Goal: Information Seeking & Learning: Learn about a topic

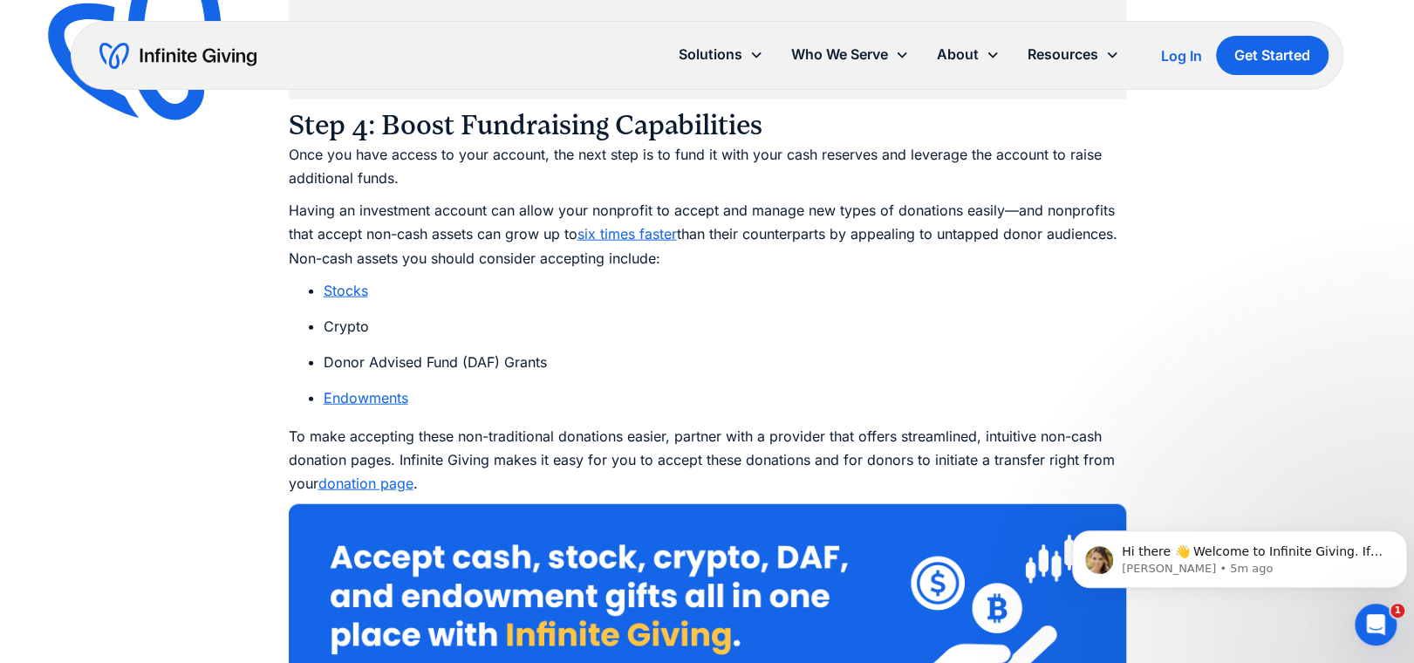
scroll to position [10993, 0]
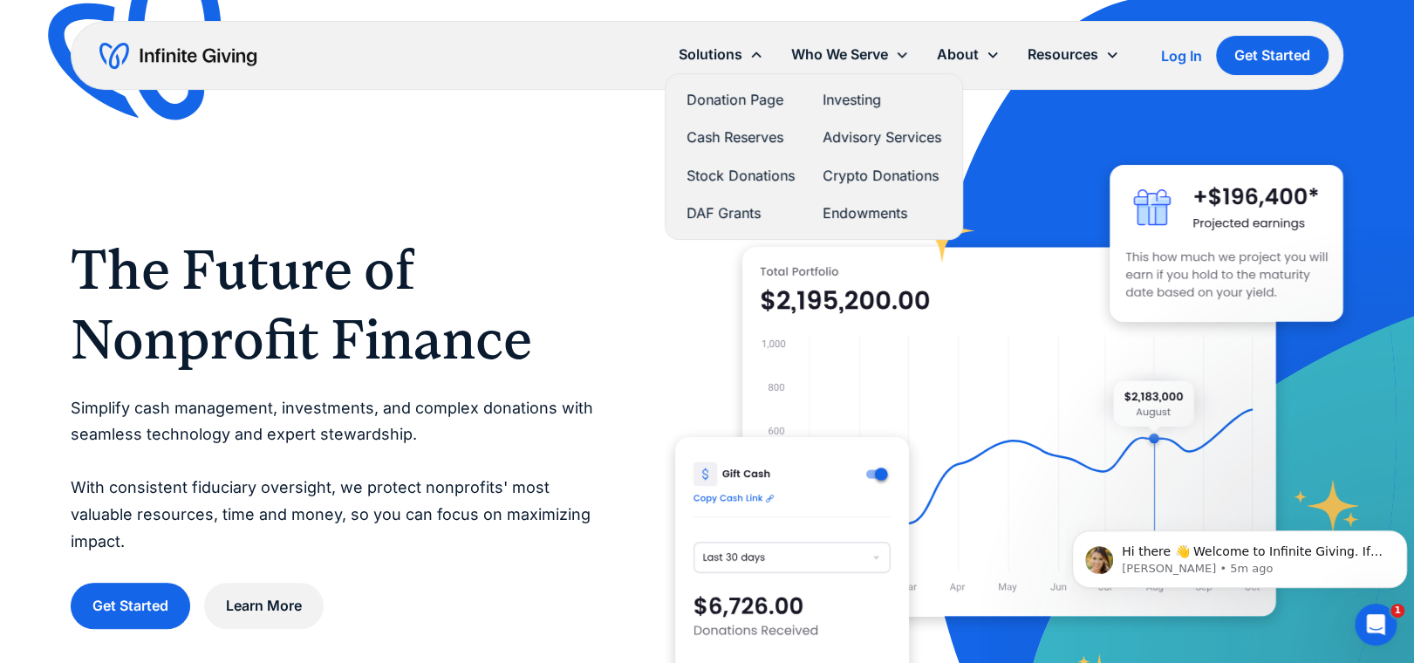
click at [850, 96] on link "Investing" at bounding box center [882, 100] width 119 height 24
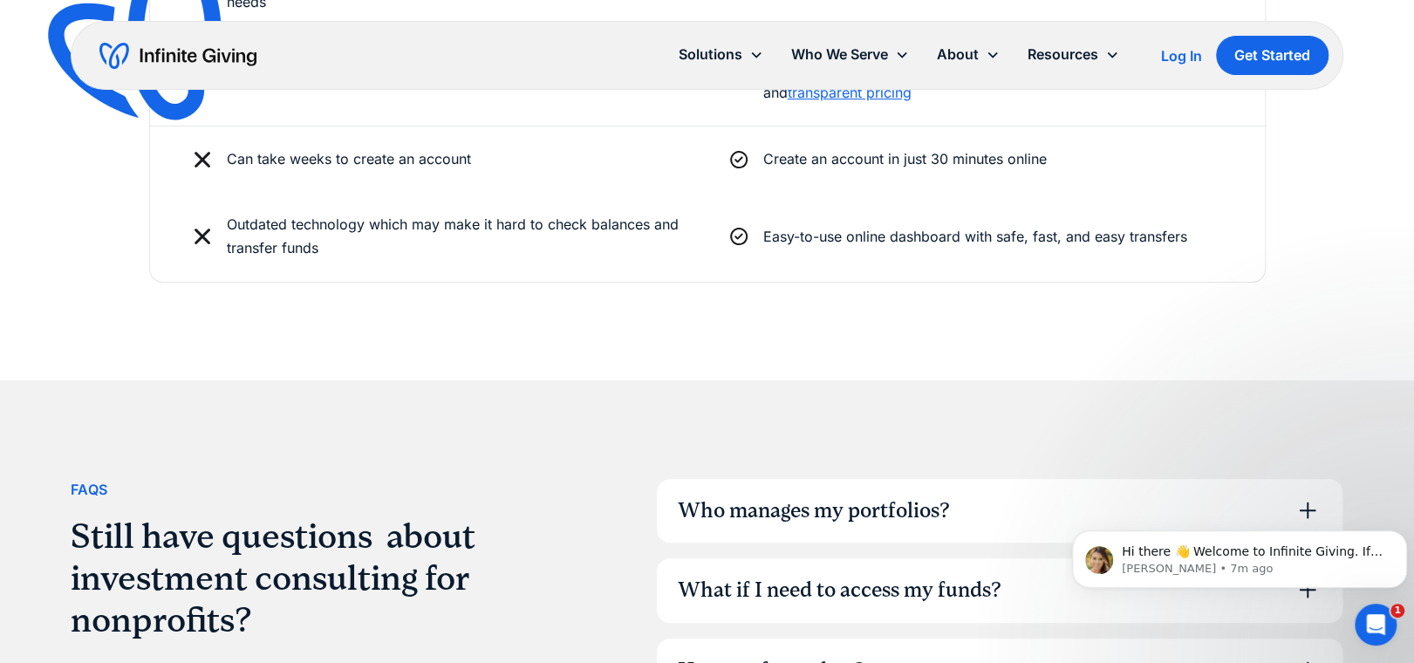
scroll to position [4188, 0]
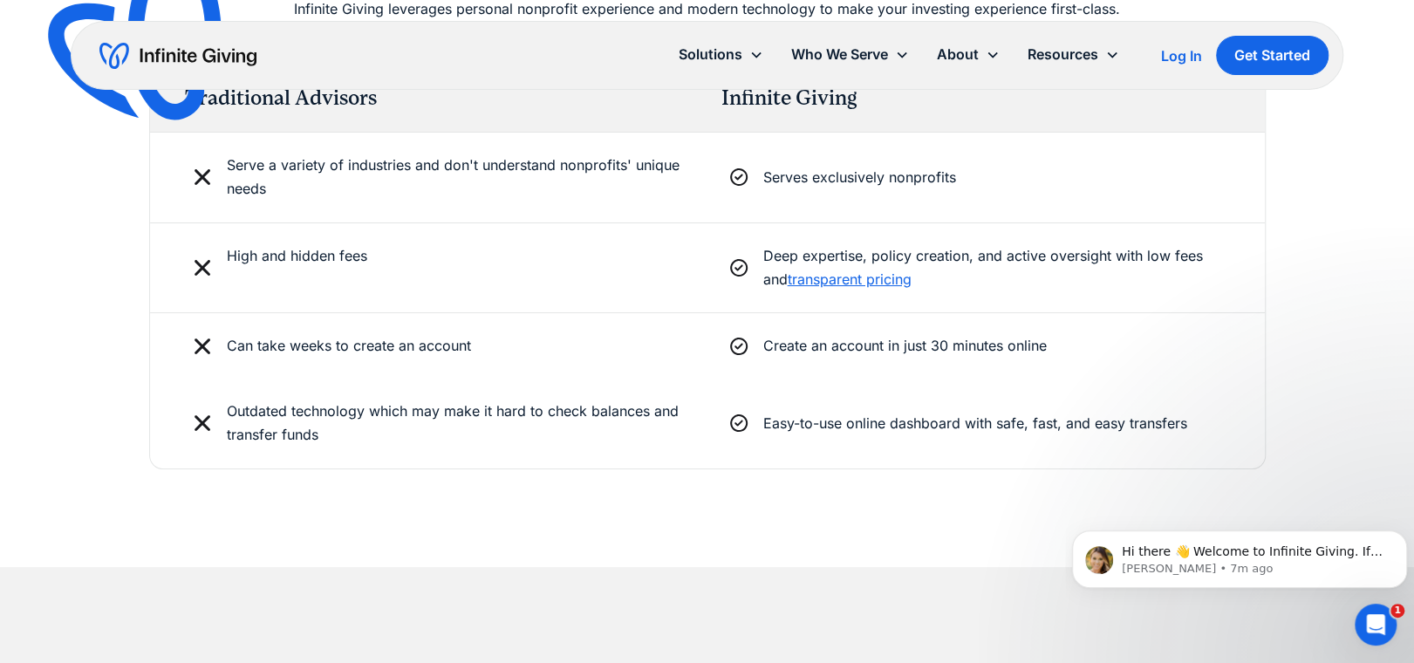
click at [816, 275] on link "transparent pricing" at bounding box center [850, 278] width 124 height 17
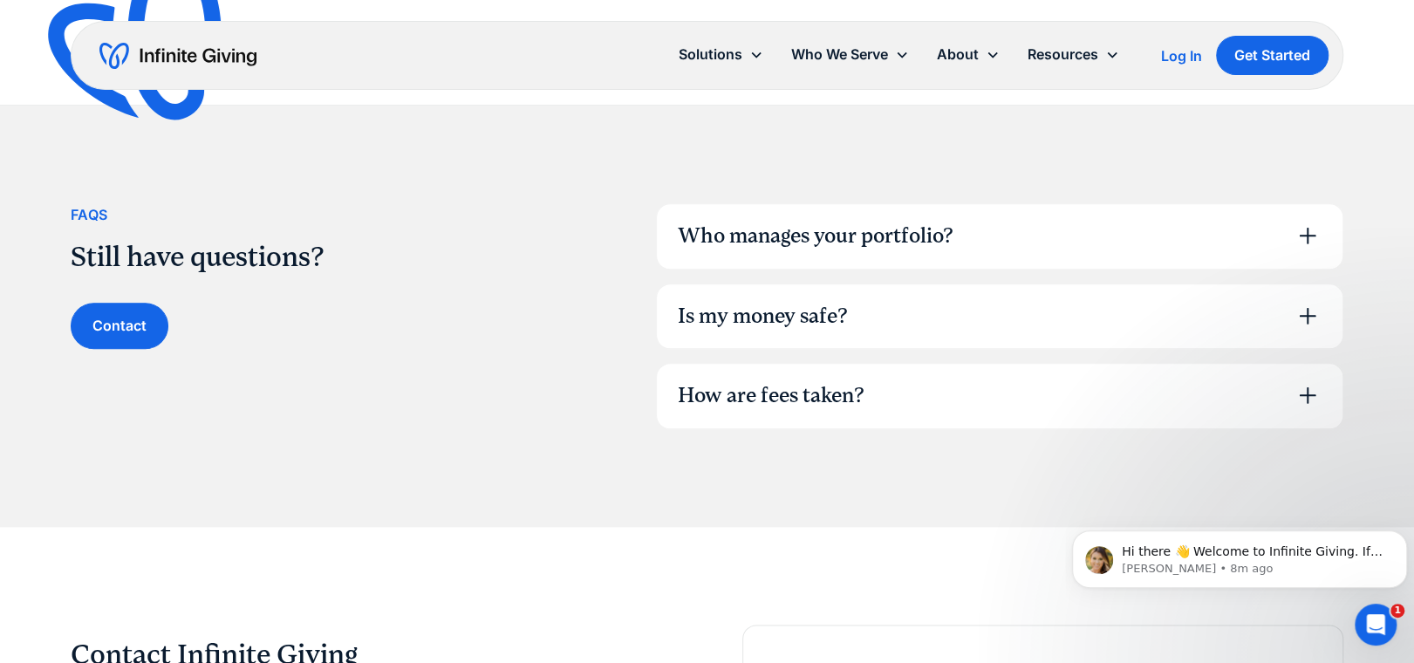
scroll to position [1221, 0]
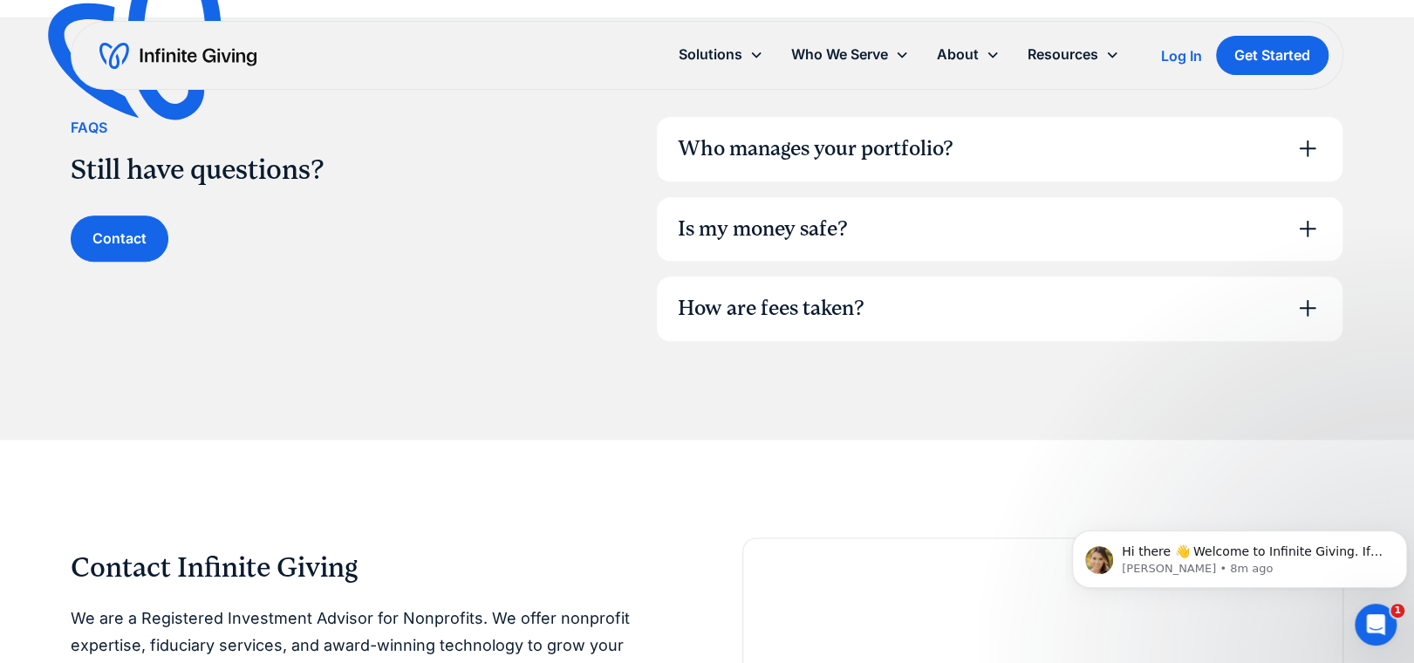
click at [1310, 146] on icon at bounding box center [1308, 148] width 28 height 28
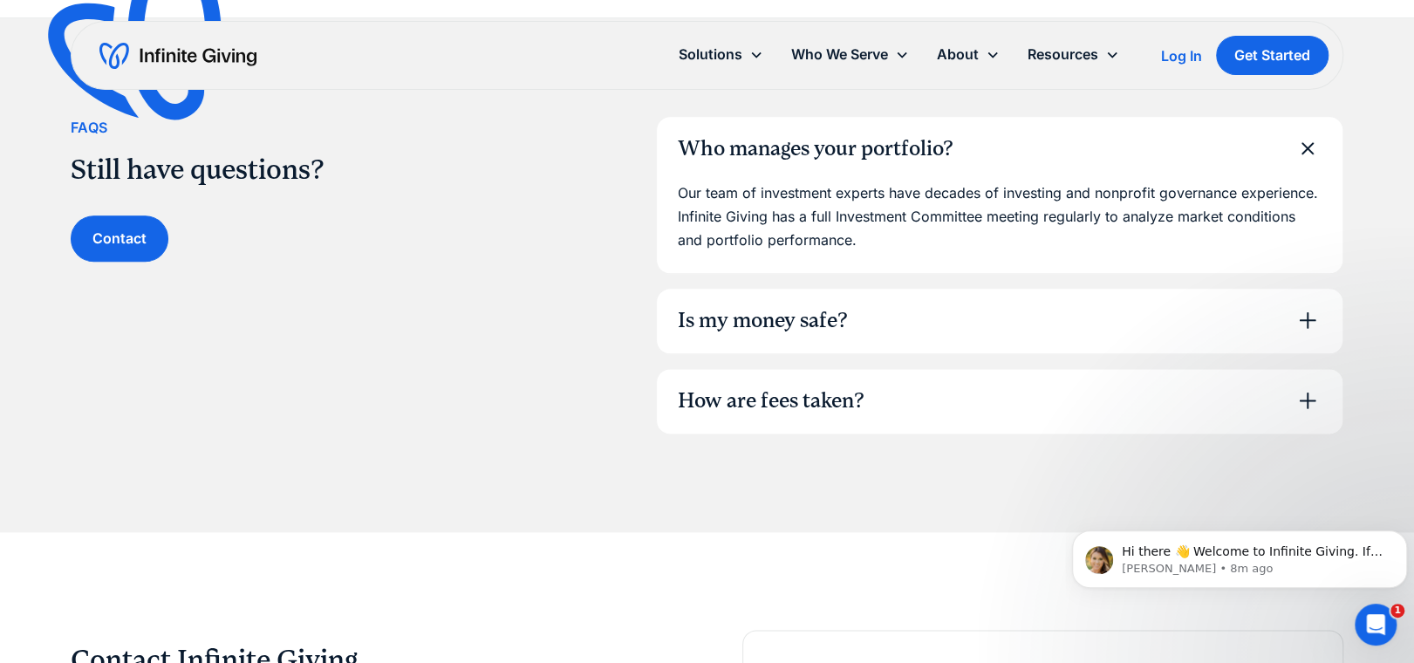
click at [1306, 145] on icon at bounding box center [1307, 148] width 23 height 23
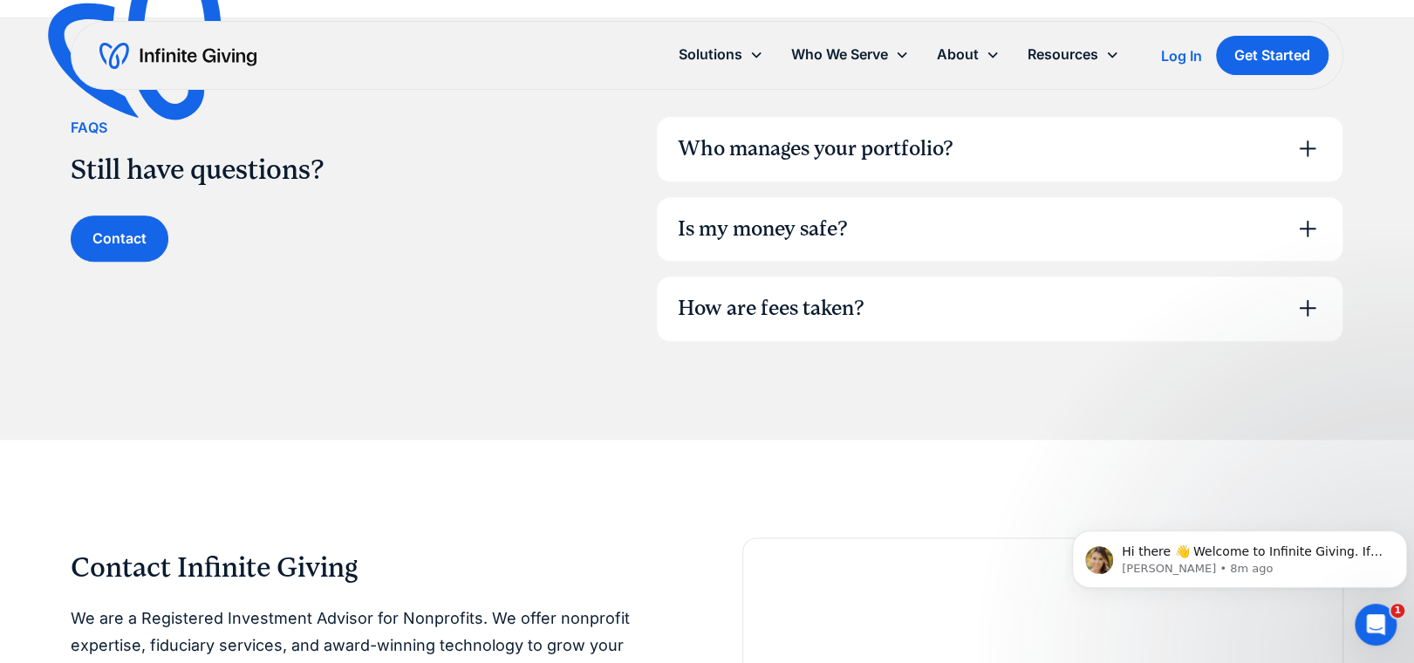
click at [1306, 225] on icon at bounding box center [1308, 229] width 28 height 28
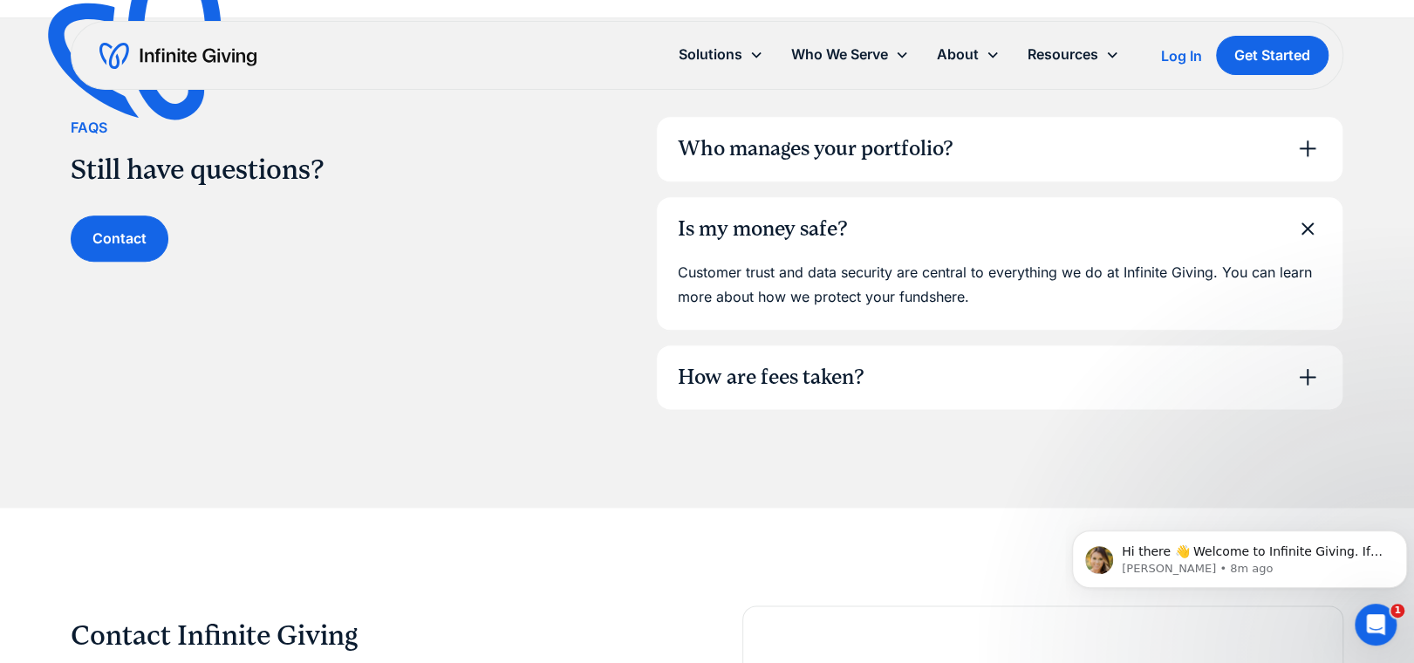
click at [1306, 221] on icon at bounding box center [1307, 228] width 39 height 39
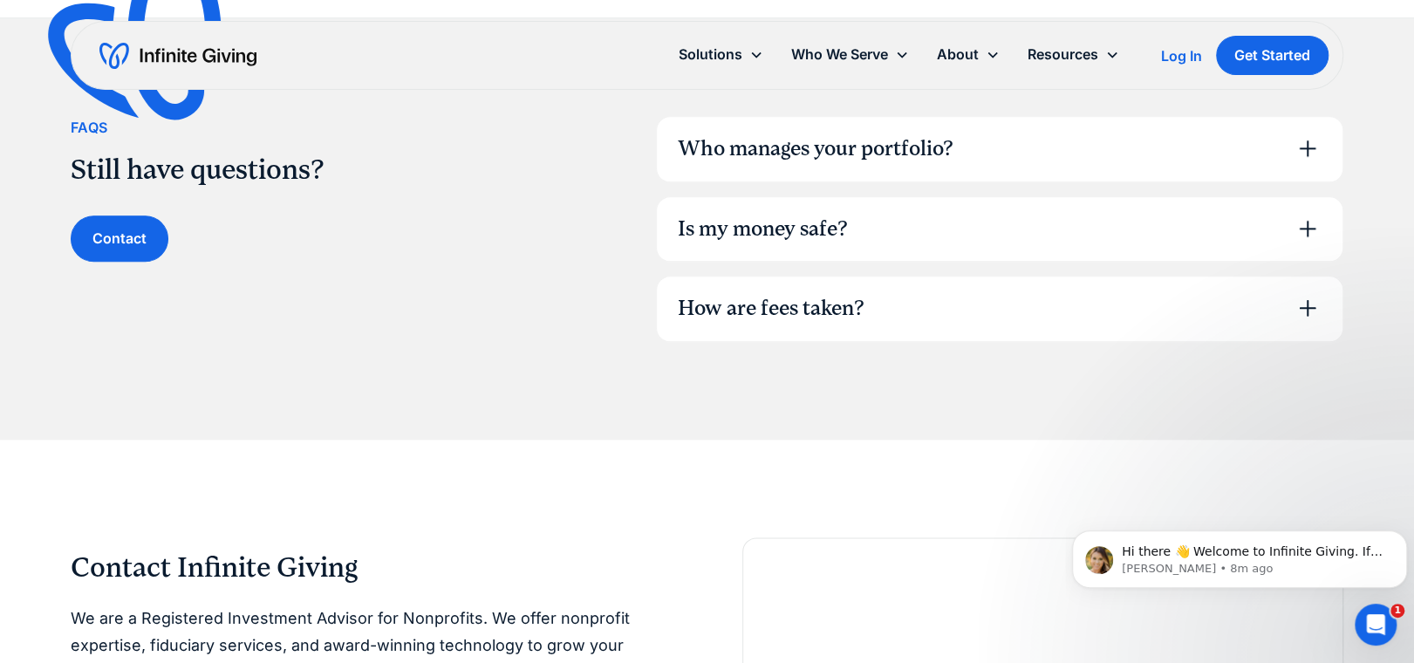
click at [1312, 302] on icon at bounding box center [1308, 308] width 28 height 28
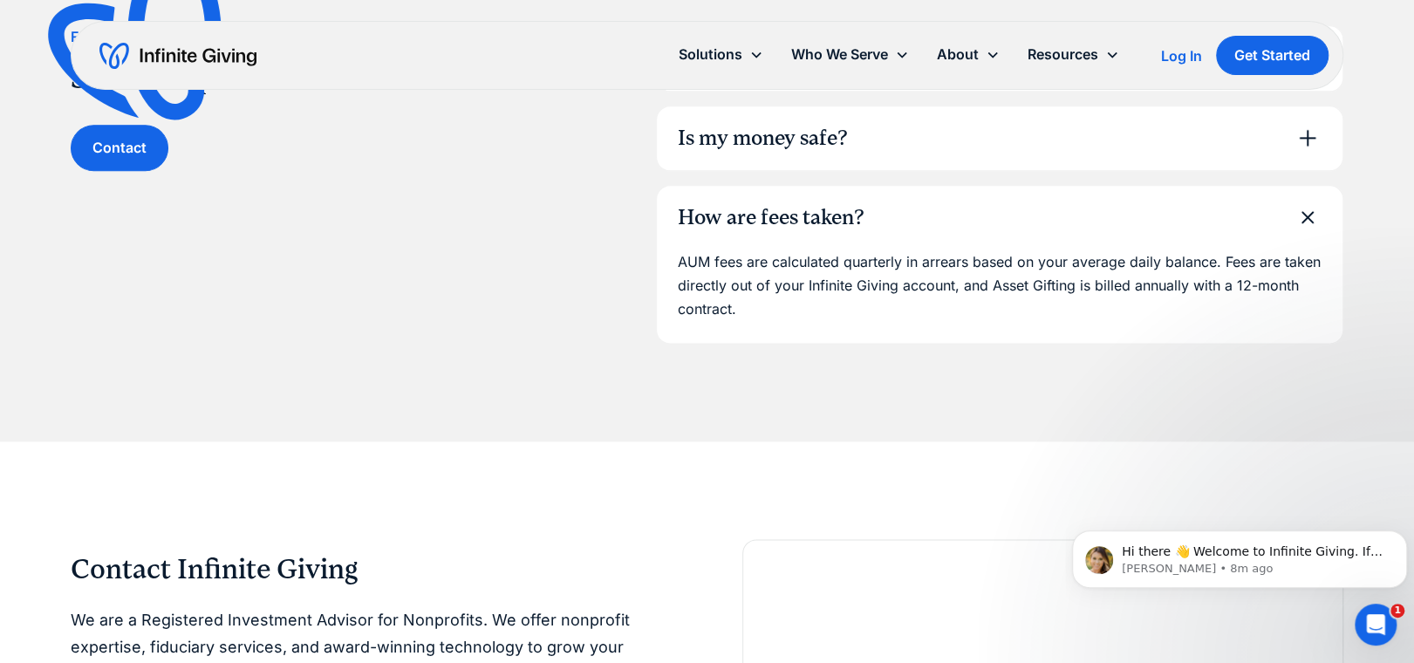
scroll to position [1396, 0]
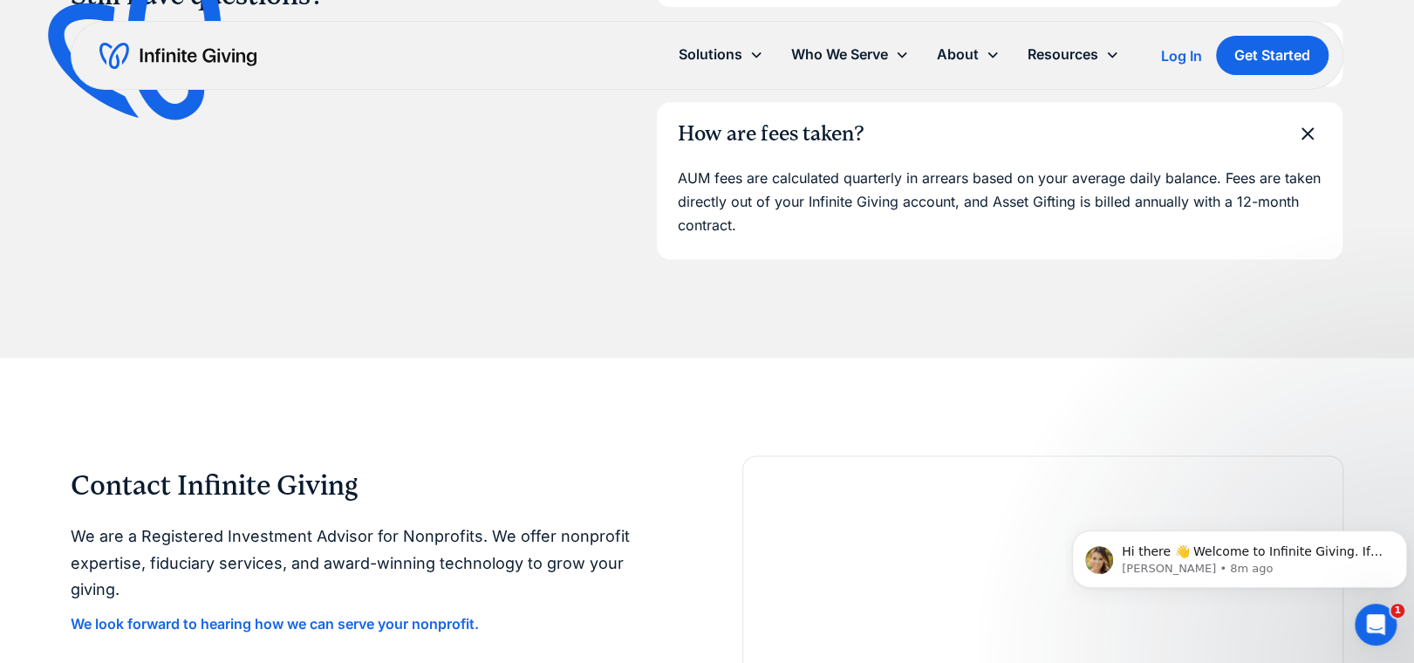
click at [1308, 127] on icon at bounding box center [1307, 133] width 39 height 39
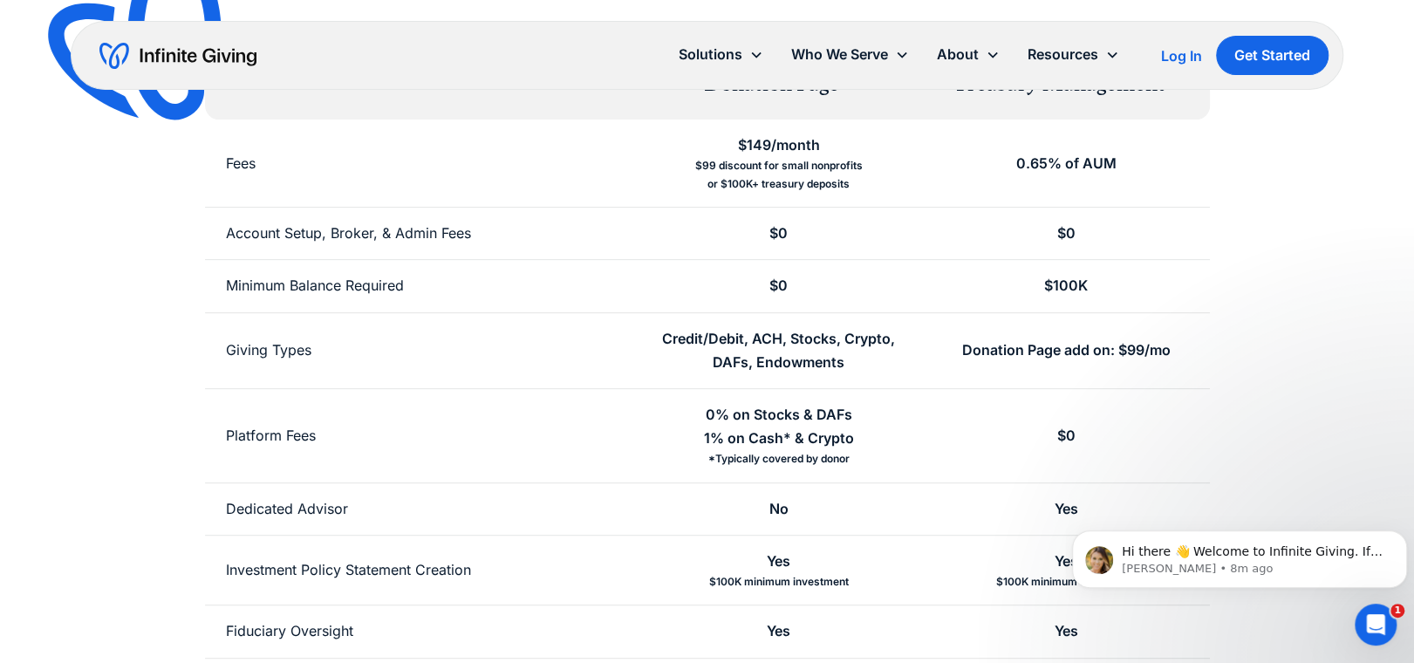
scroll to position [0, 0]
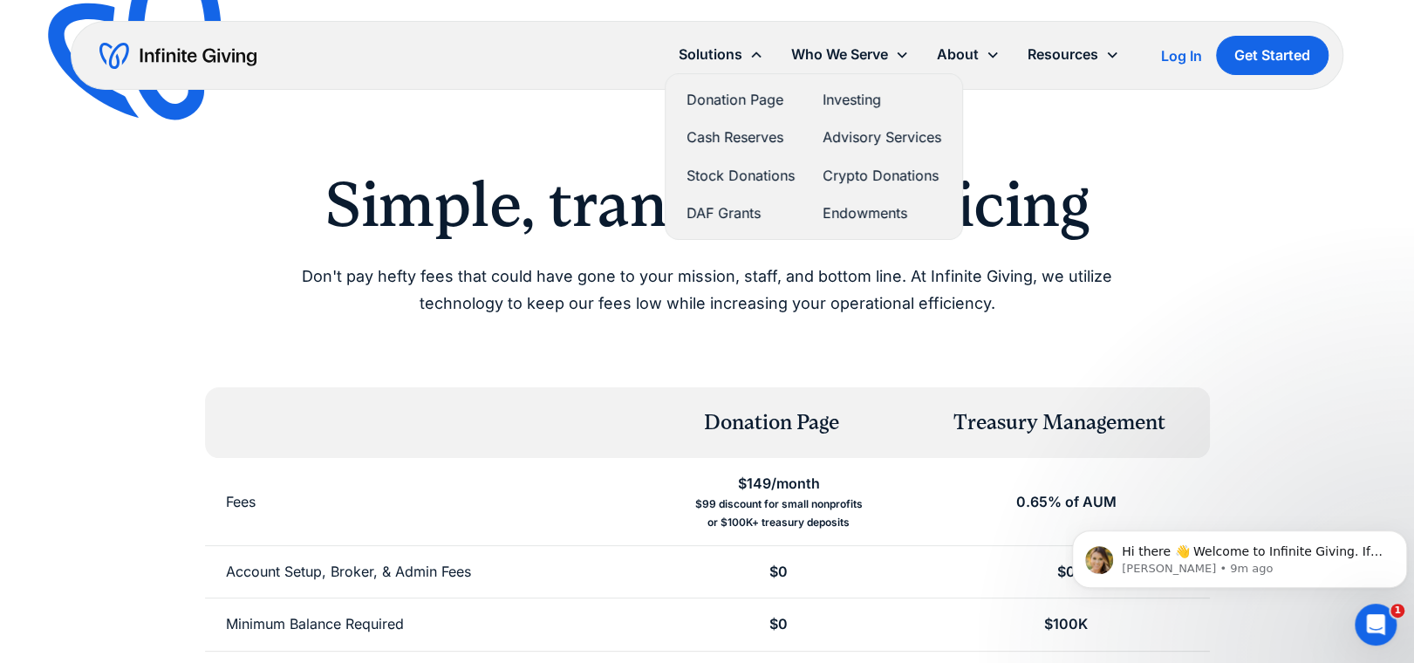
click at [871, 131] on link "Advisory Services" at bounding box center [882, 138] width 119 height 24
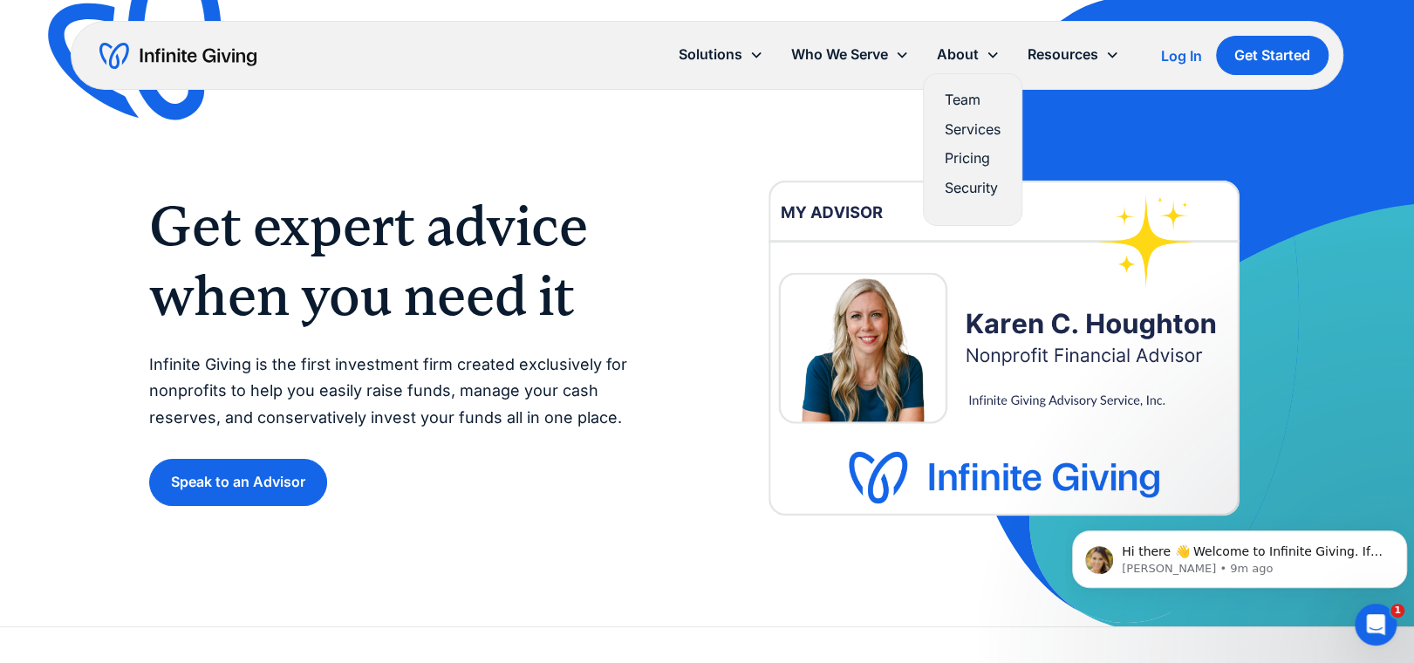
click at [960, 100] on link "Team" at bounding box center [973, 100] width 56 height 24
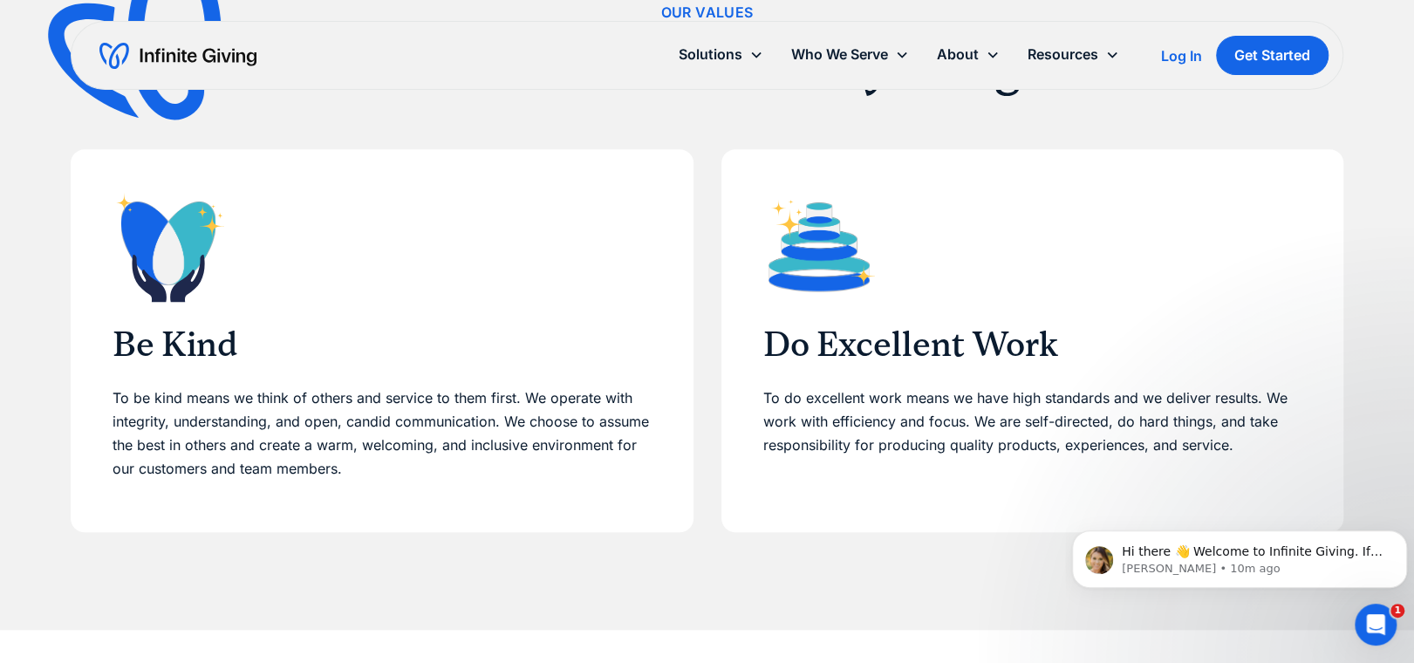
scroll to position [262, 0]
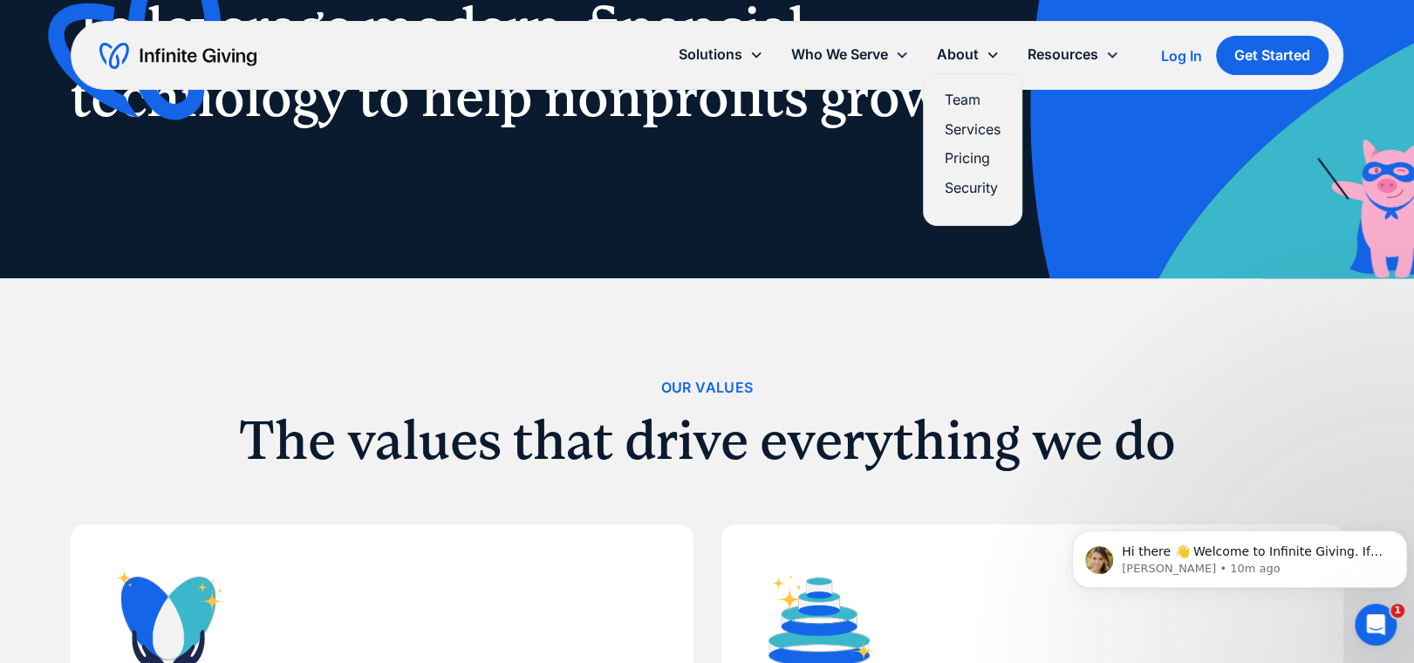
click at [971, 156] on link "Pricing" at bounding box center [973, 159] width 56 height 24
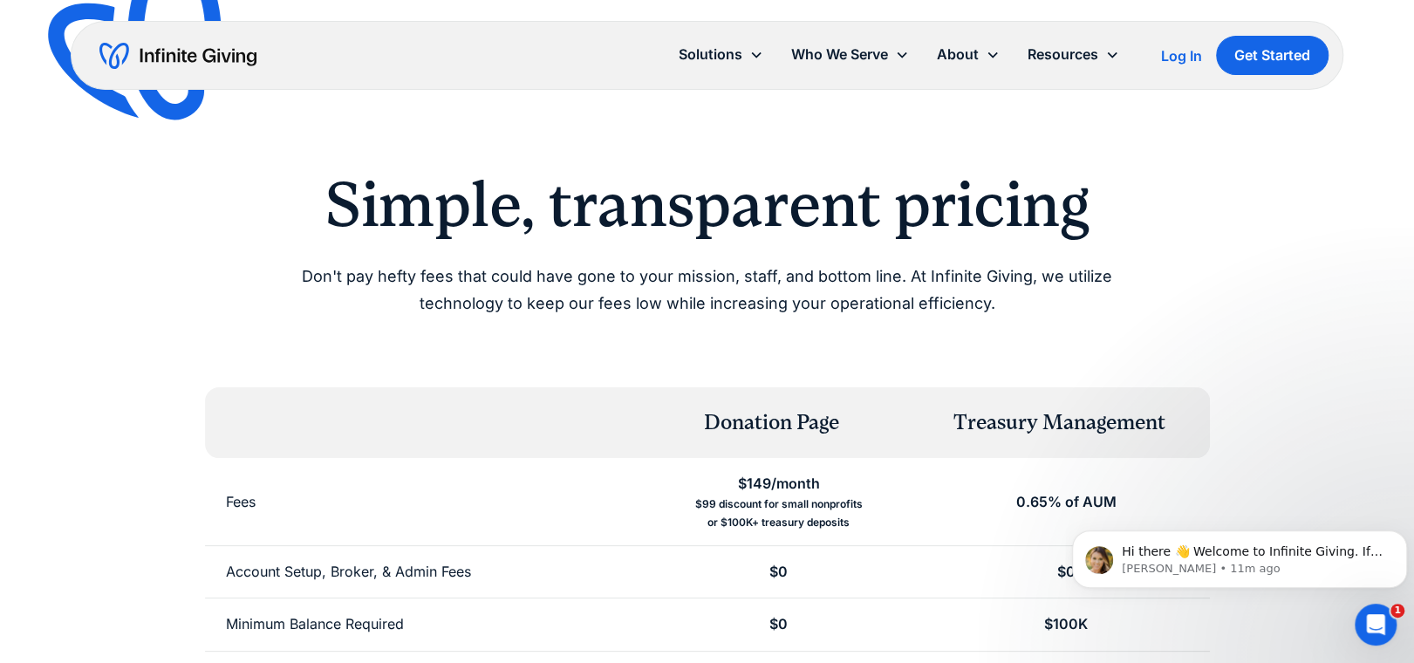
click at [168, 53] on img "home" at bounding box center [177, 56] width 157 height 28
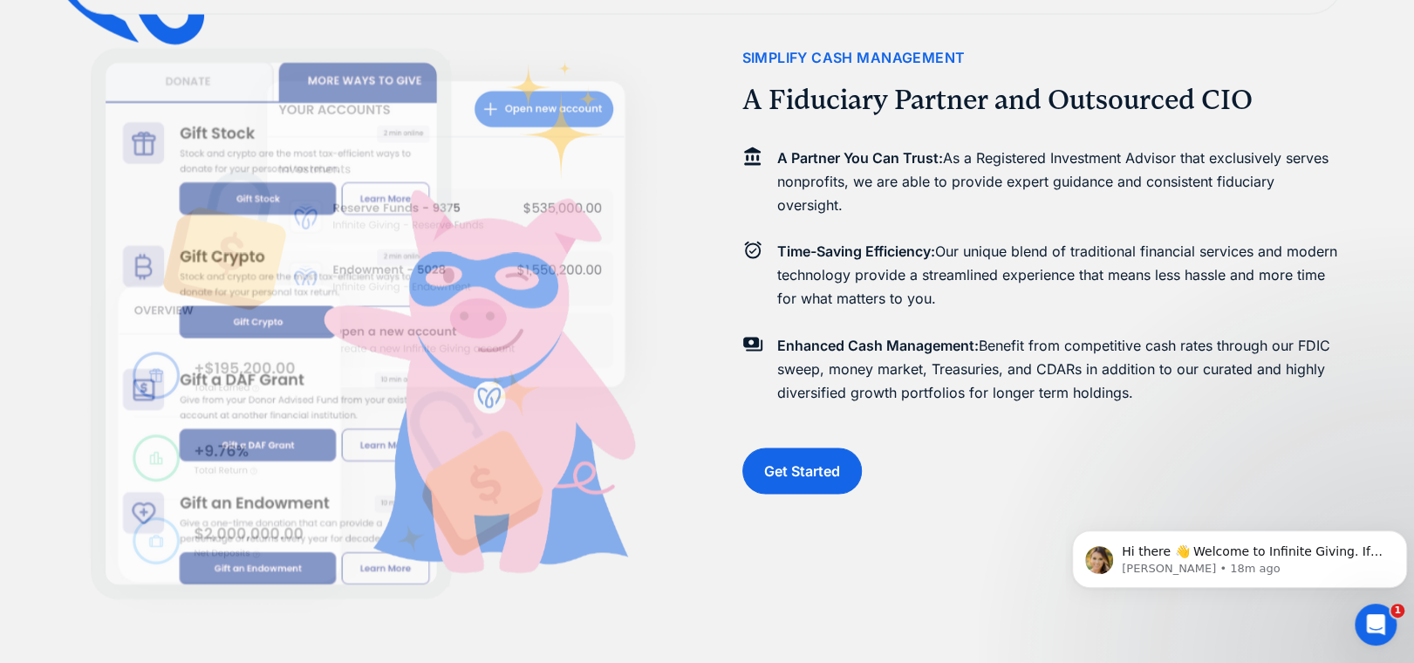
scroll to position [1919, 0]
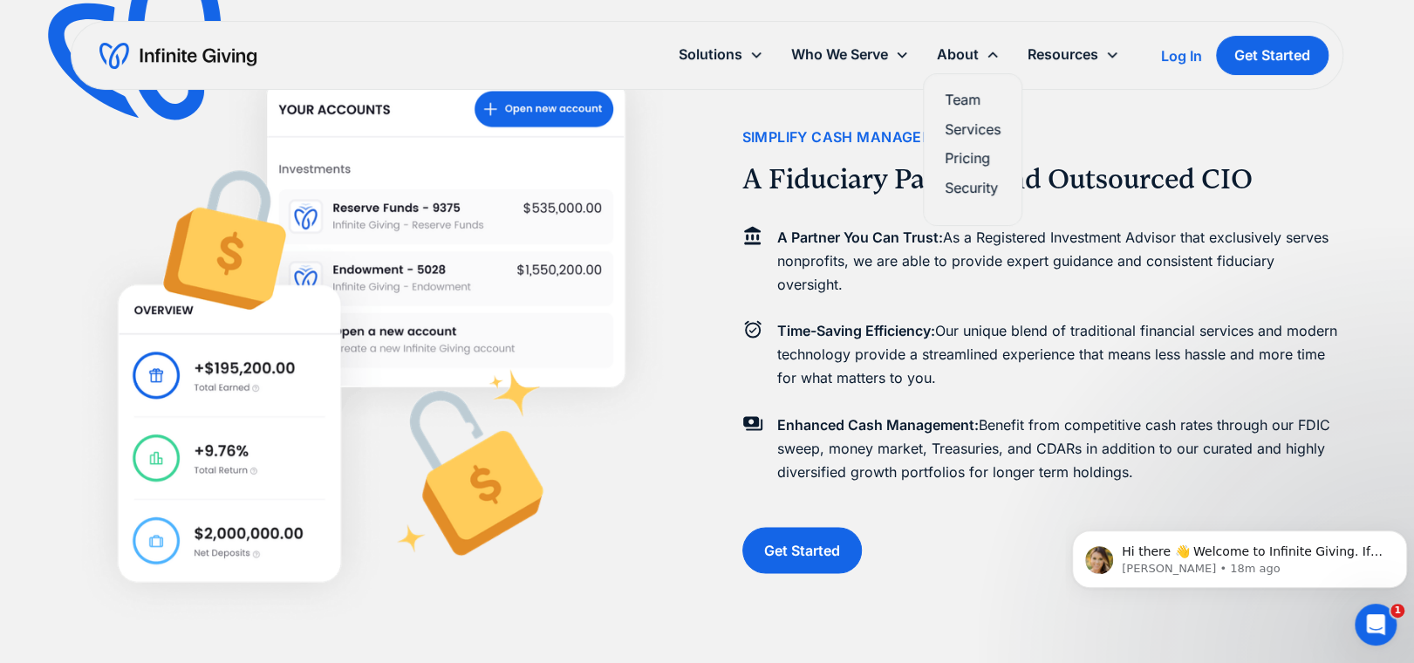
click at [970, 99] on link "Team" at bounding box center [973, 100] width 56 height 24
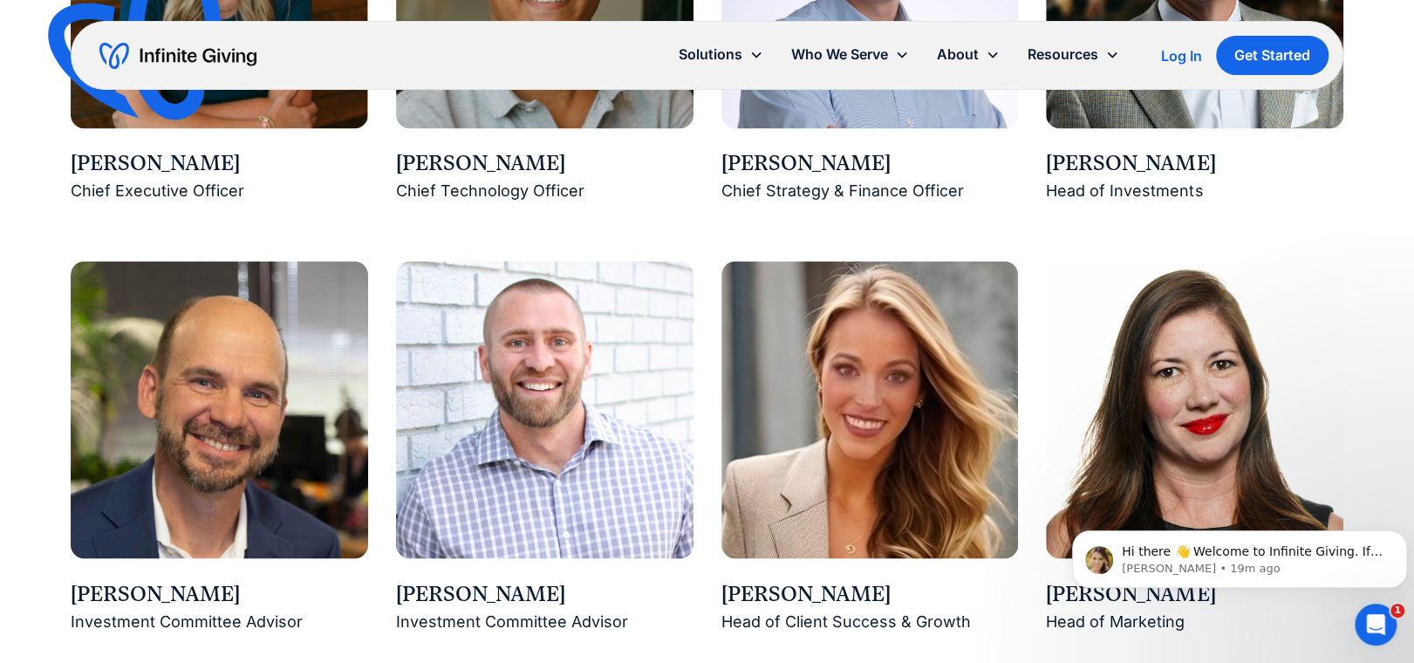
scroll to position [1832, 0]
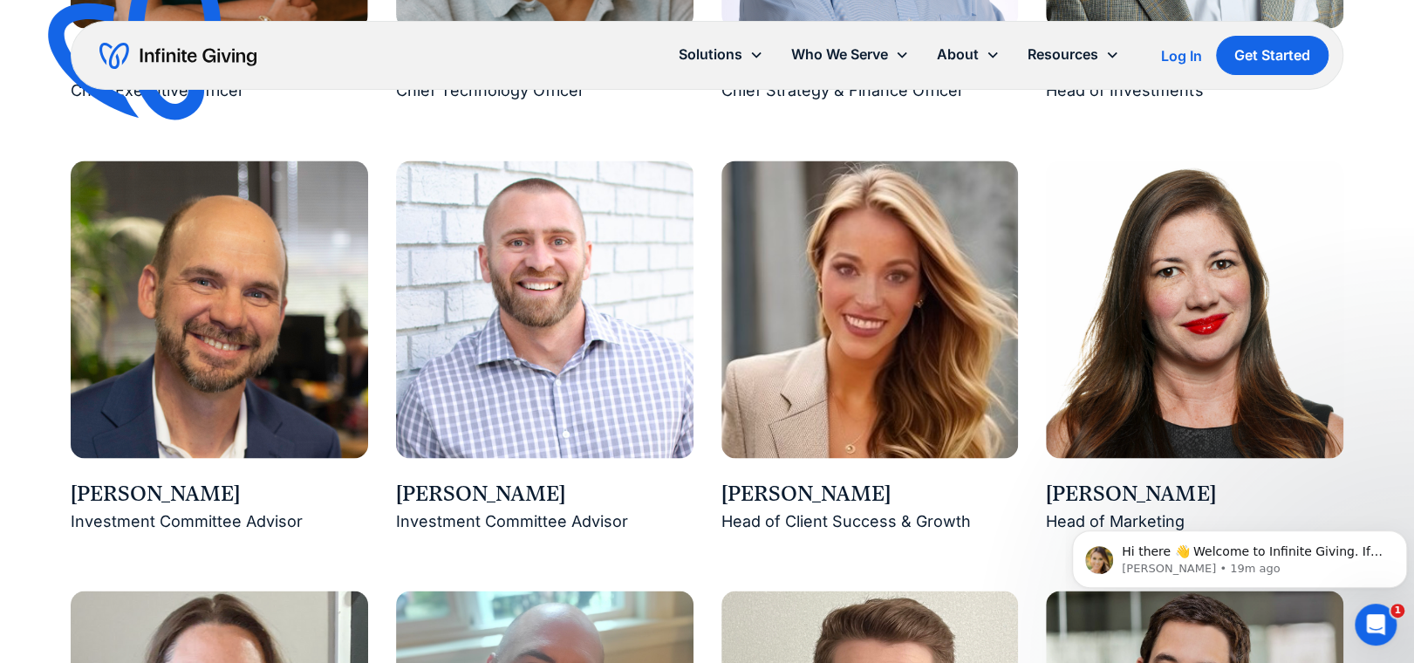
click at [848, 249] on img at bounding box center [869, 309] width 297 height 297
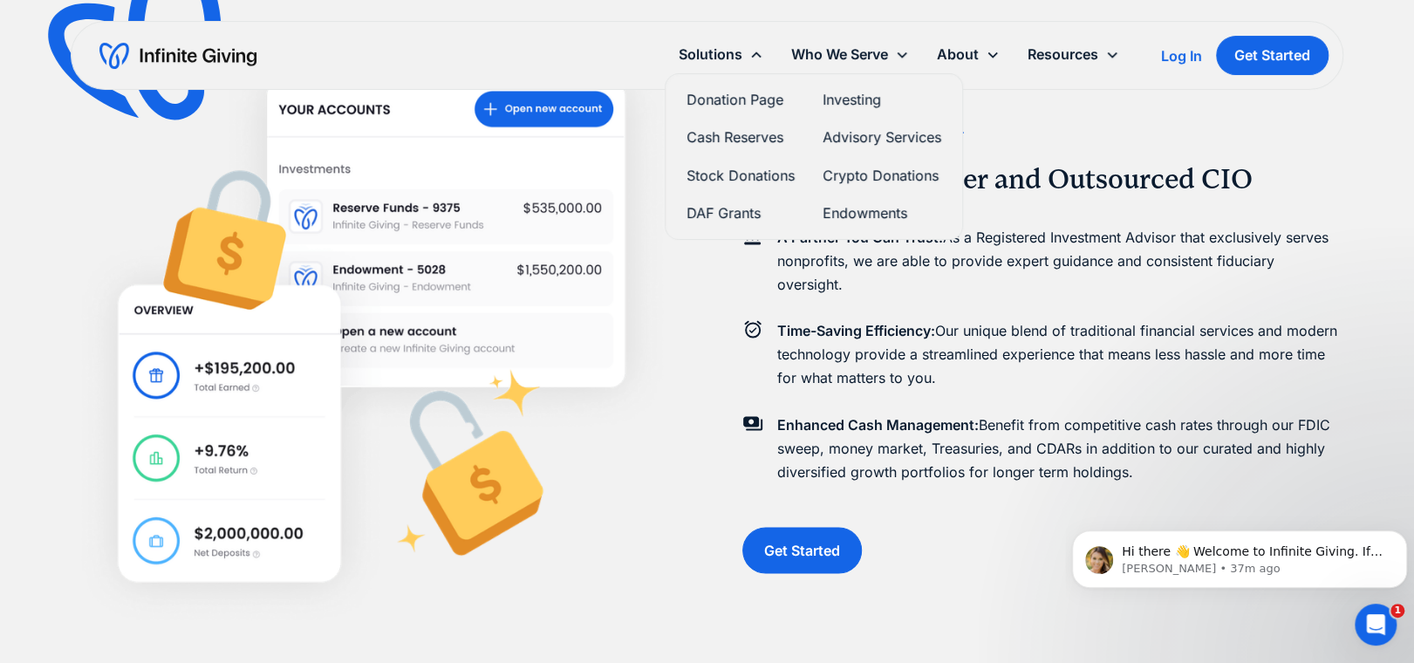
click at [841, 97] on link "Investing" at bounding box center [882, 100] width 119 height 24
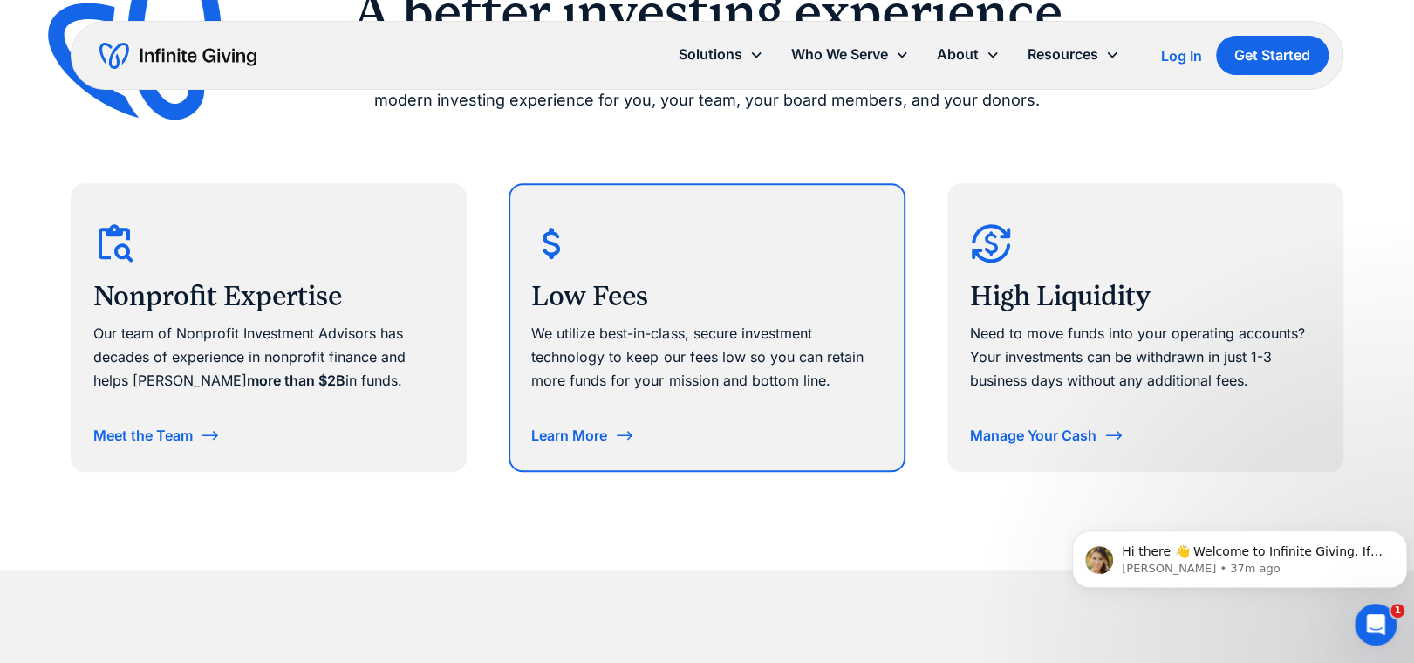
scroll to position [872, 0]
